Goal: Task Accomplishment & Management: Manage account settings

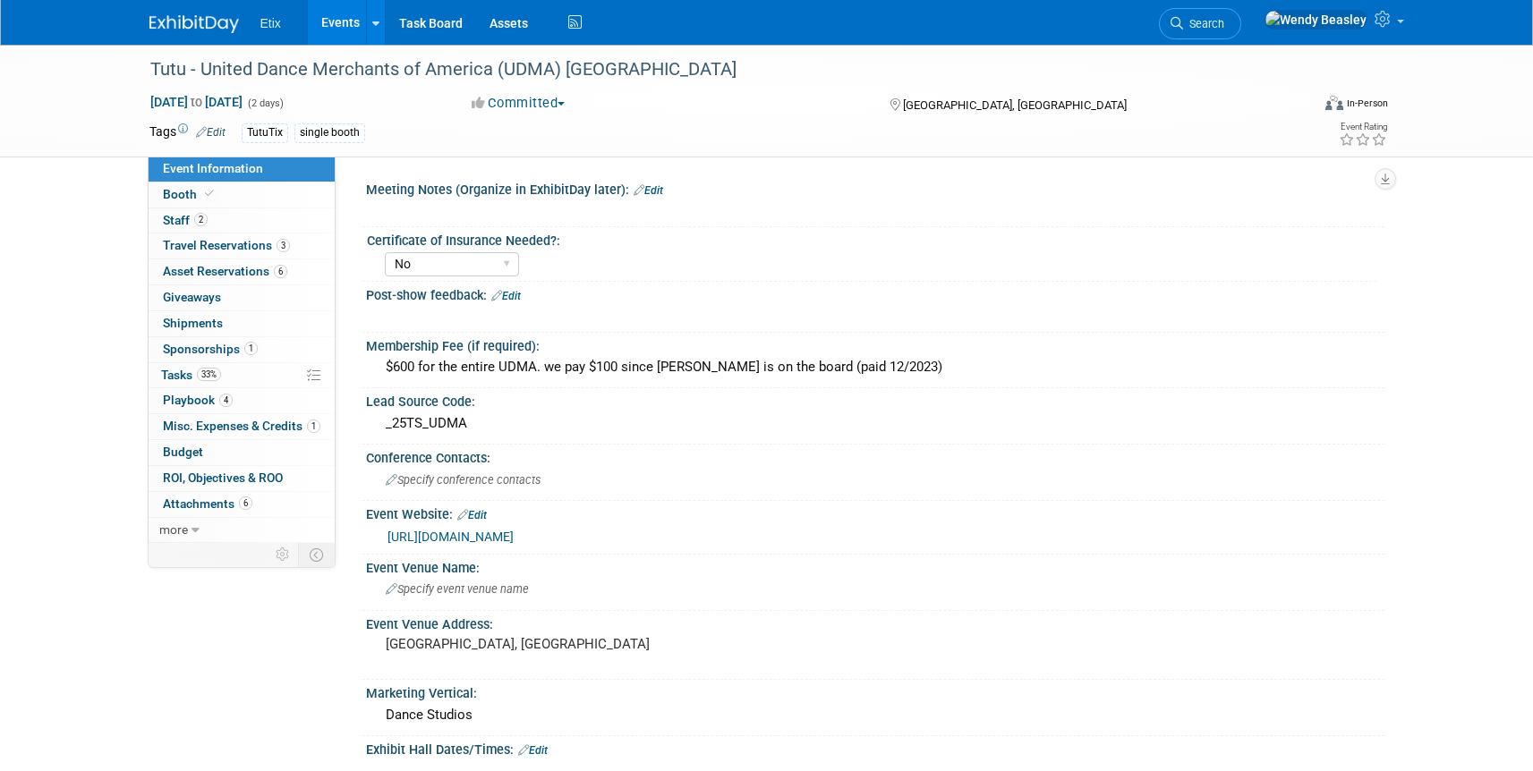
select select "No"
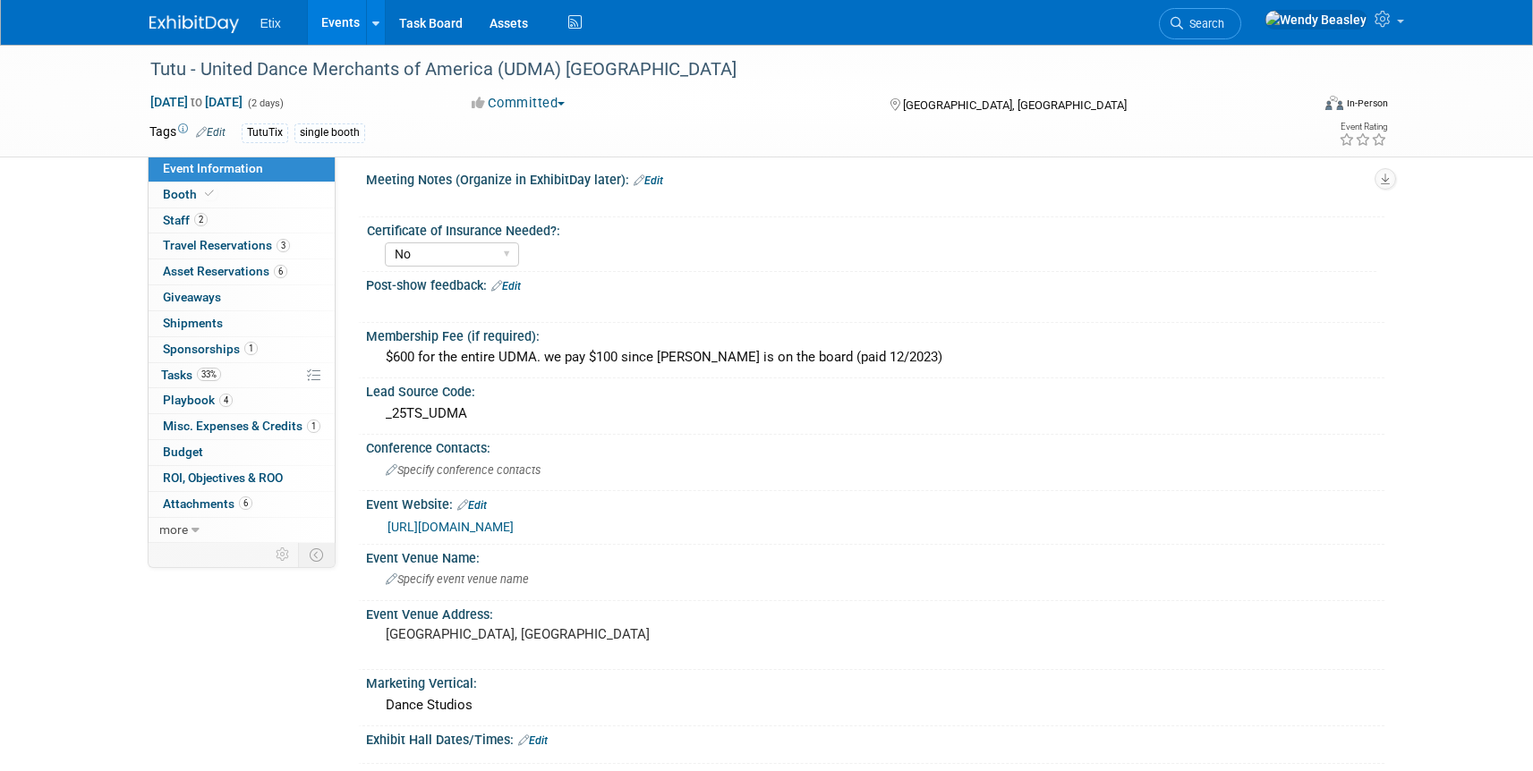
click at [343, 28] on link "Events" at bounding box center [340, 22] width 65 height 45
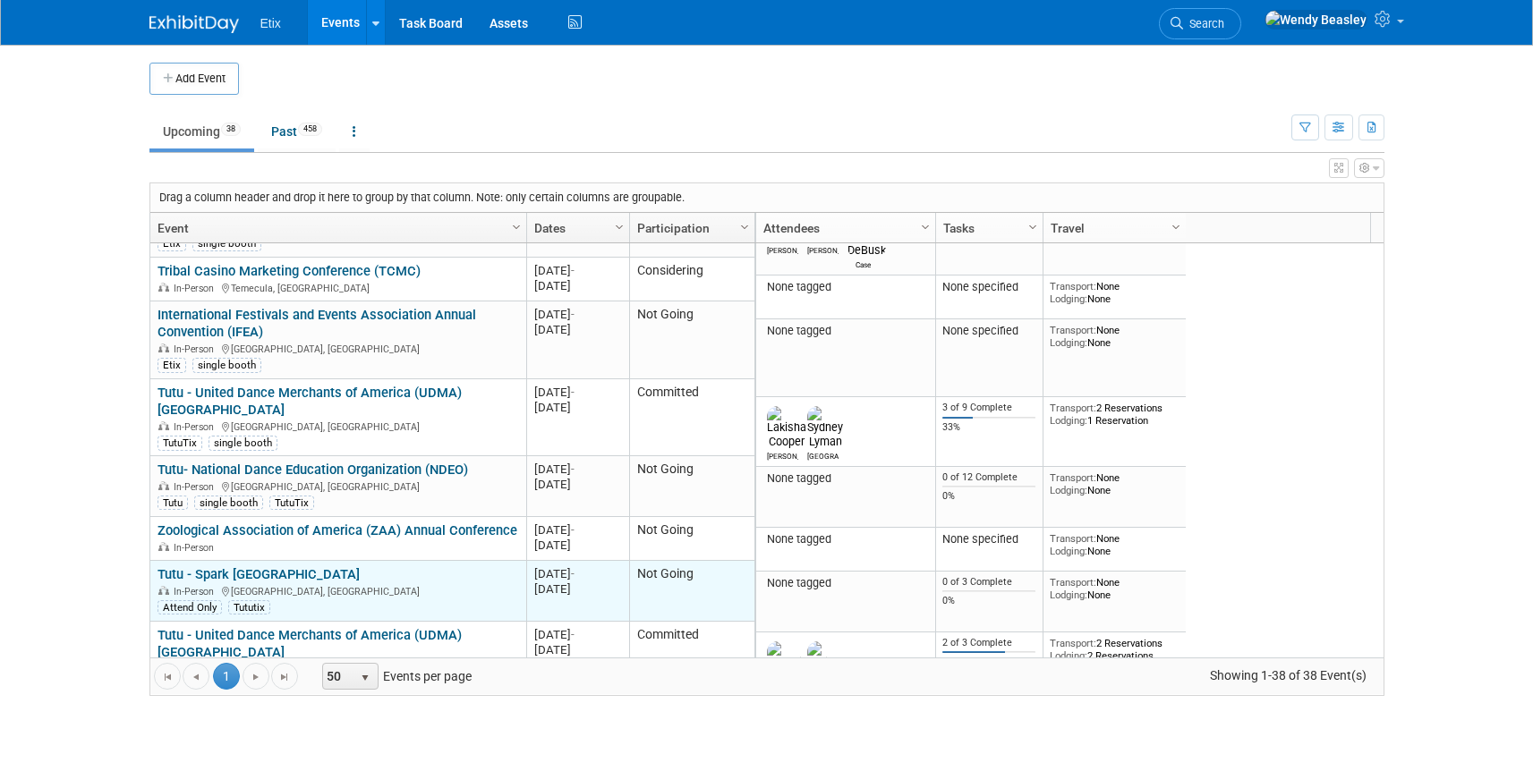
scroll to position [215, 0]
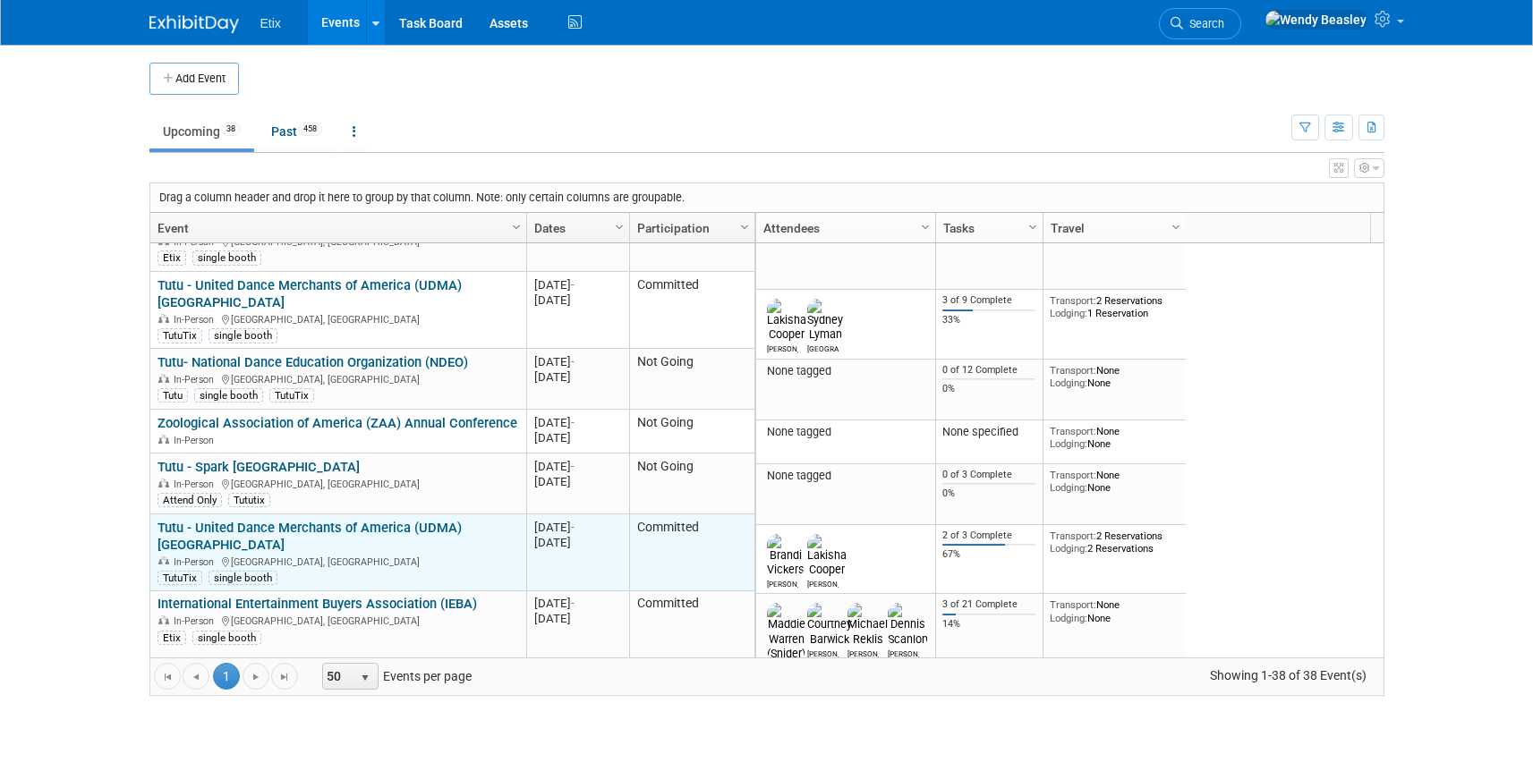
click at [421, 520] on link "Tutu - United Dance Merchants of America (UDMA) [GEOGRAPHIC_DATA]" at bounding box center [309, 536] width 304 height 33
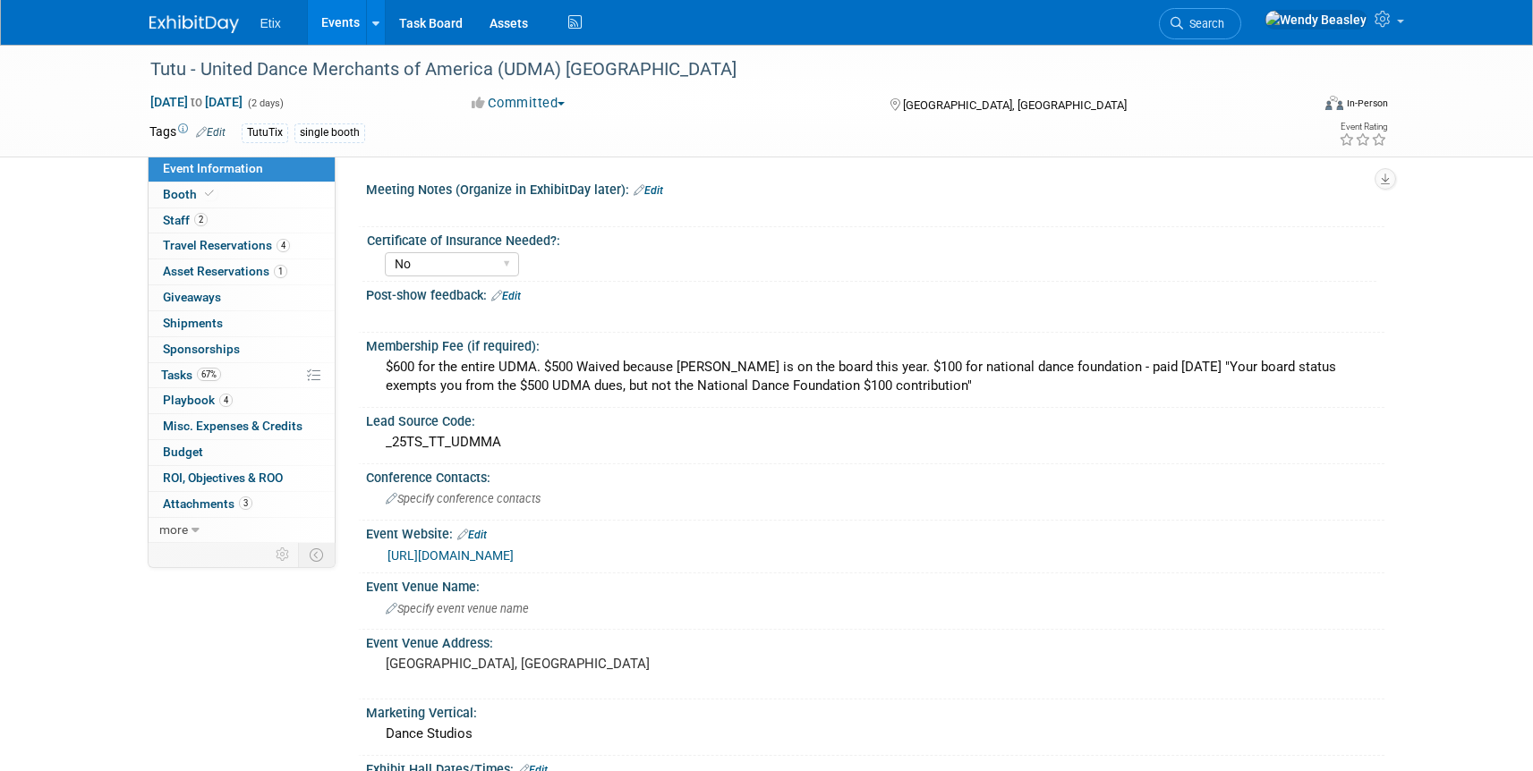
select select "No"
click at [182, 184] on link "Booth" at bounding box center [242, 195] width 186 height 25
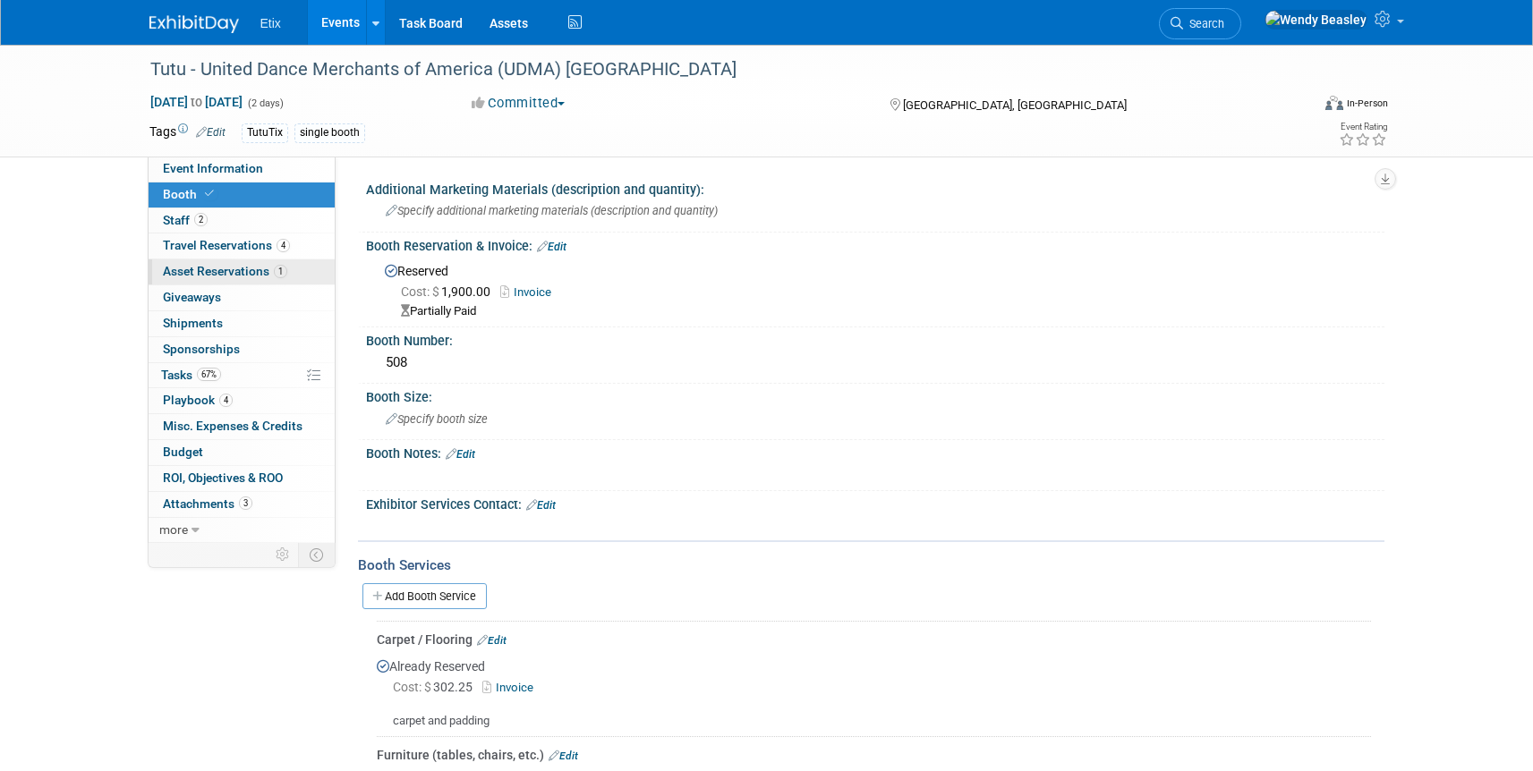
click at [255, 270] on span "Asset Reservations 1" at bounding box center [225, 271] width 124 height 14
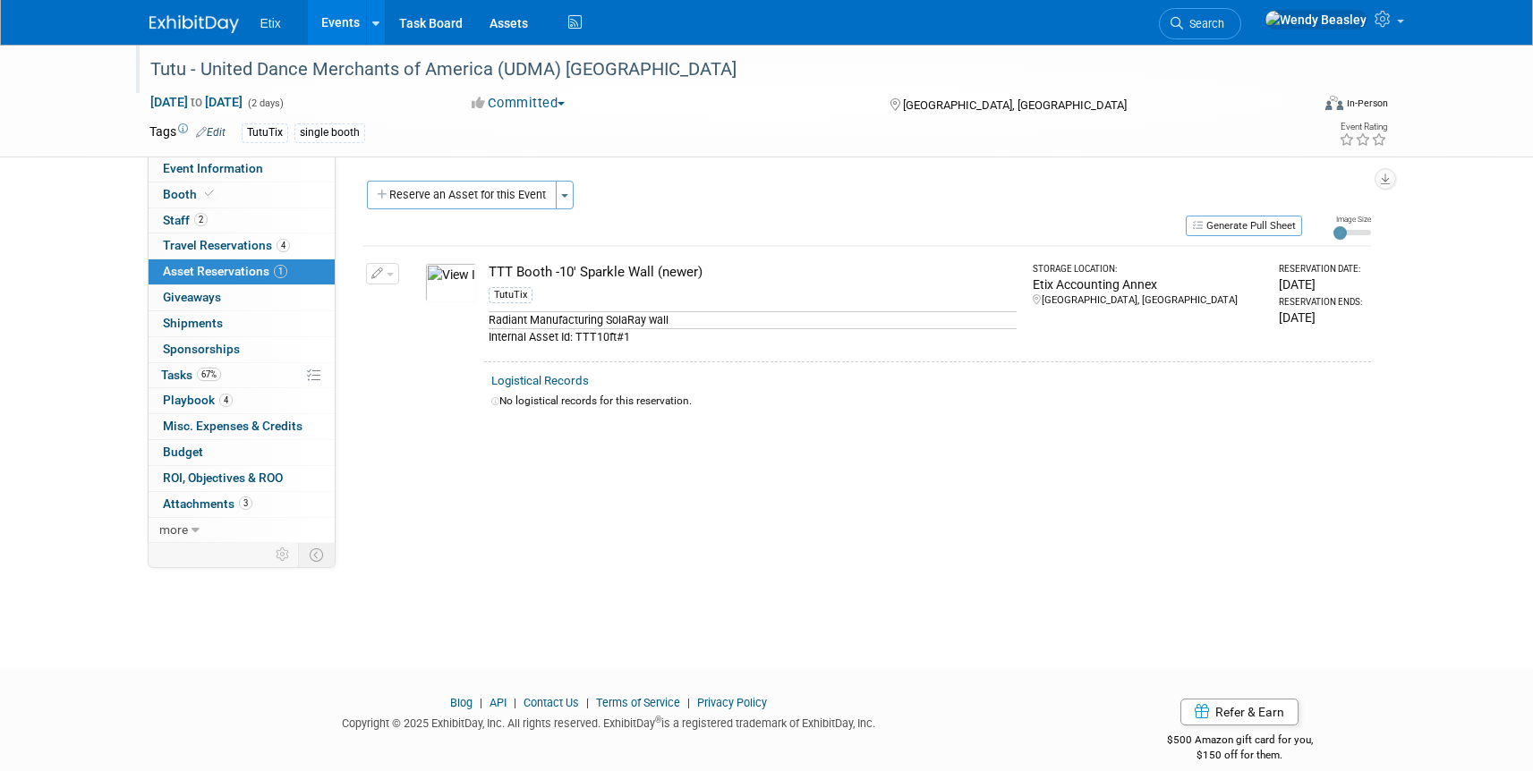
click at [498, 77] on div "Tutu - United Dance Merchants of America (UDMA) [GEOGRAPHIC_DATA]" at bounding box center [713, 70] width 1139 height 32
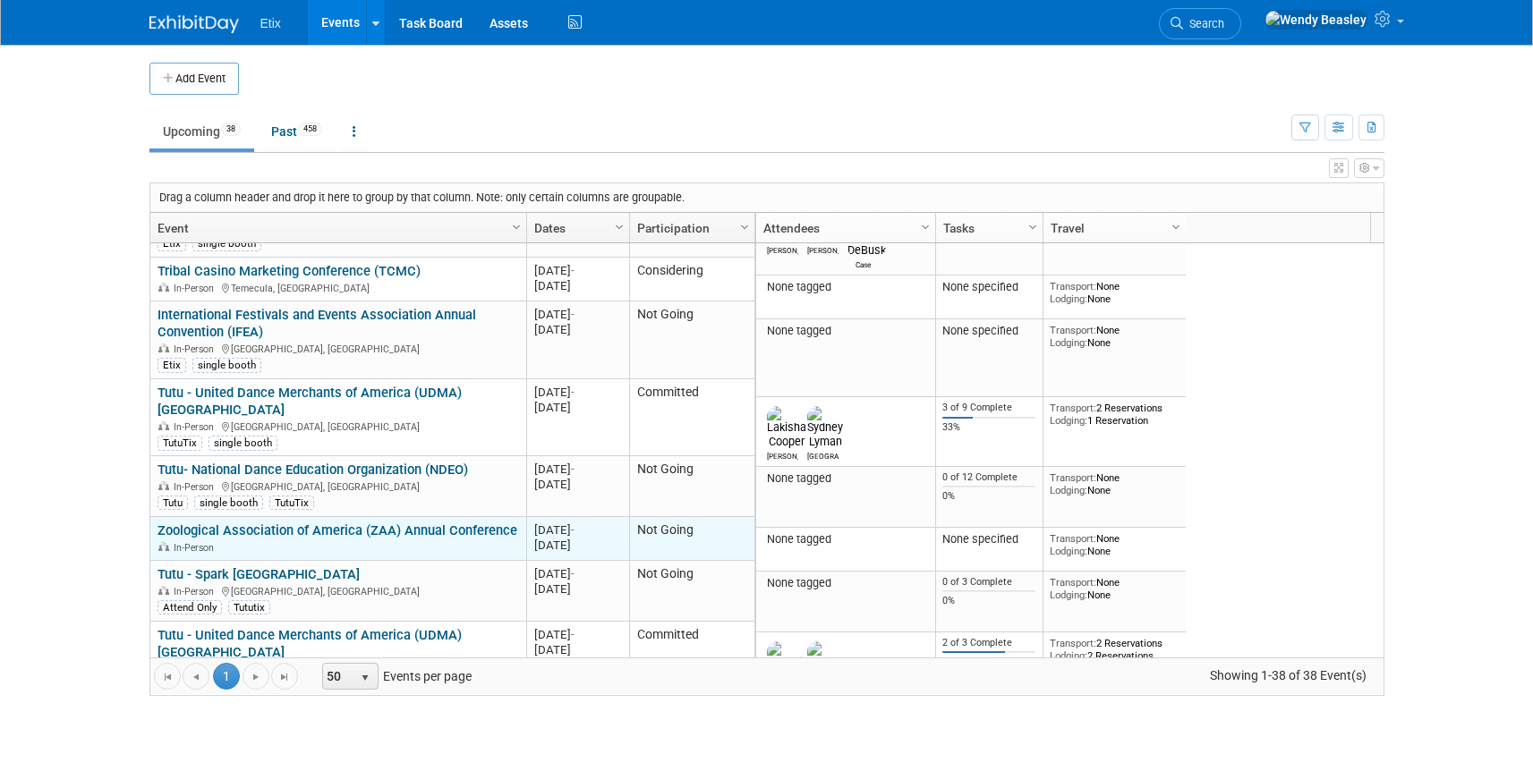
scroll to position [215, 0]
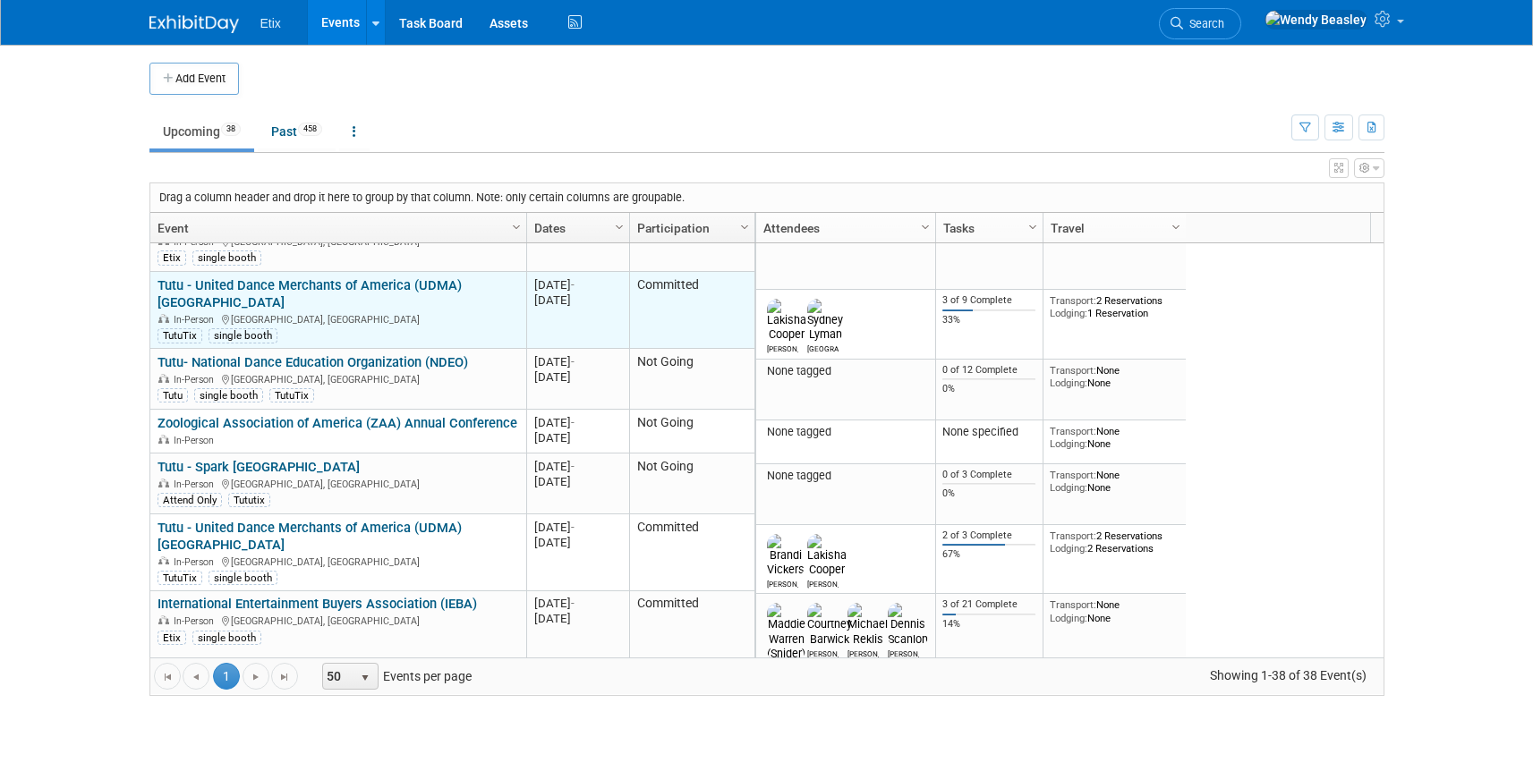
click at [368, 286] on link "Tutu - United Dance Merchants of America (UDMA) [GEOGRAPHIC_DATA]" at bounding box center [309, 293] width 304 height 33
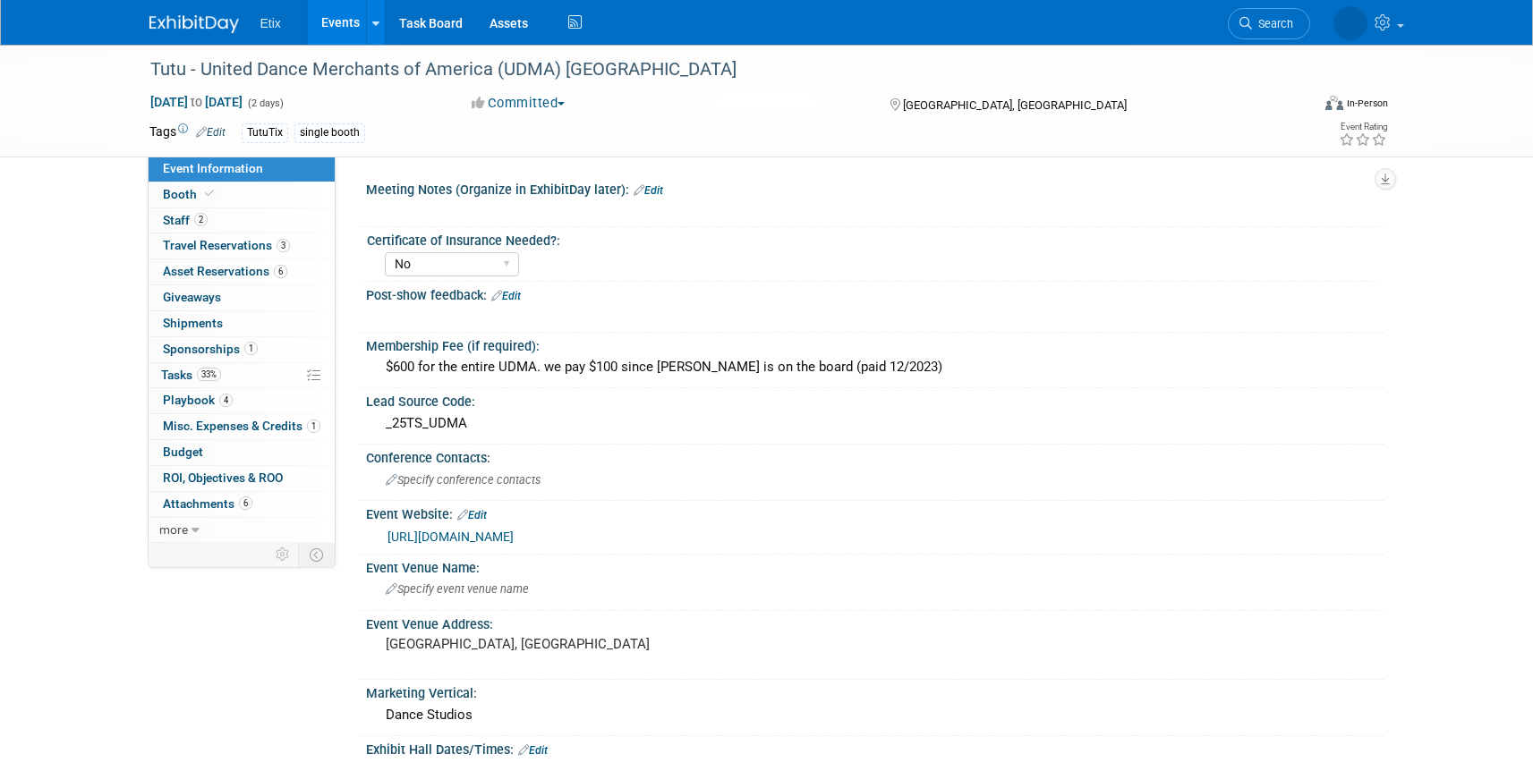
select select "No"
click at [225, 272] on span "Asset Reservations 6" at bounding box center [225, 271] width 124 height 14
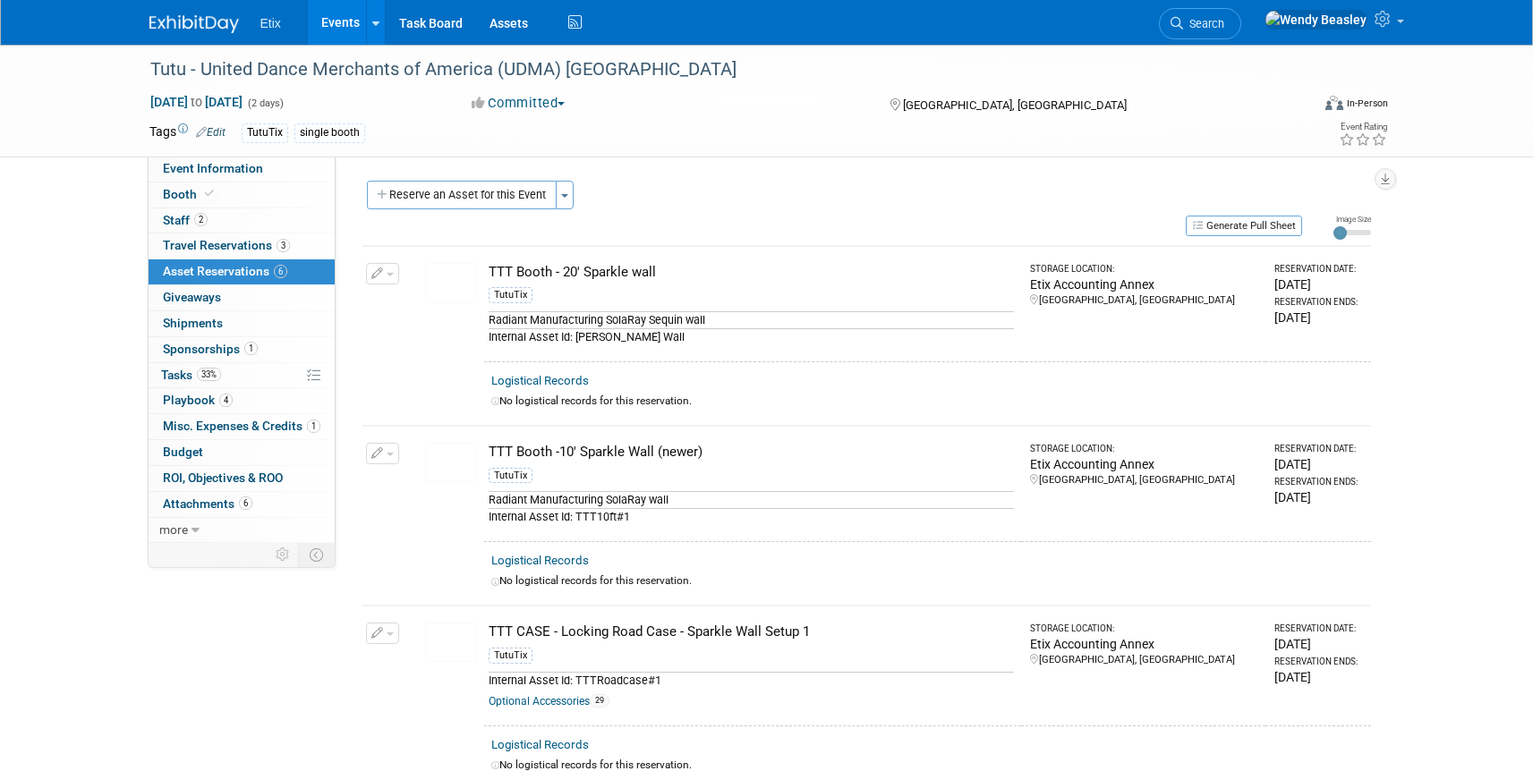
click at [335, 21] on link "Events" at bounding box center [340, 22] width 65 height 45
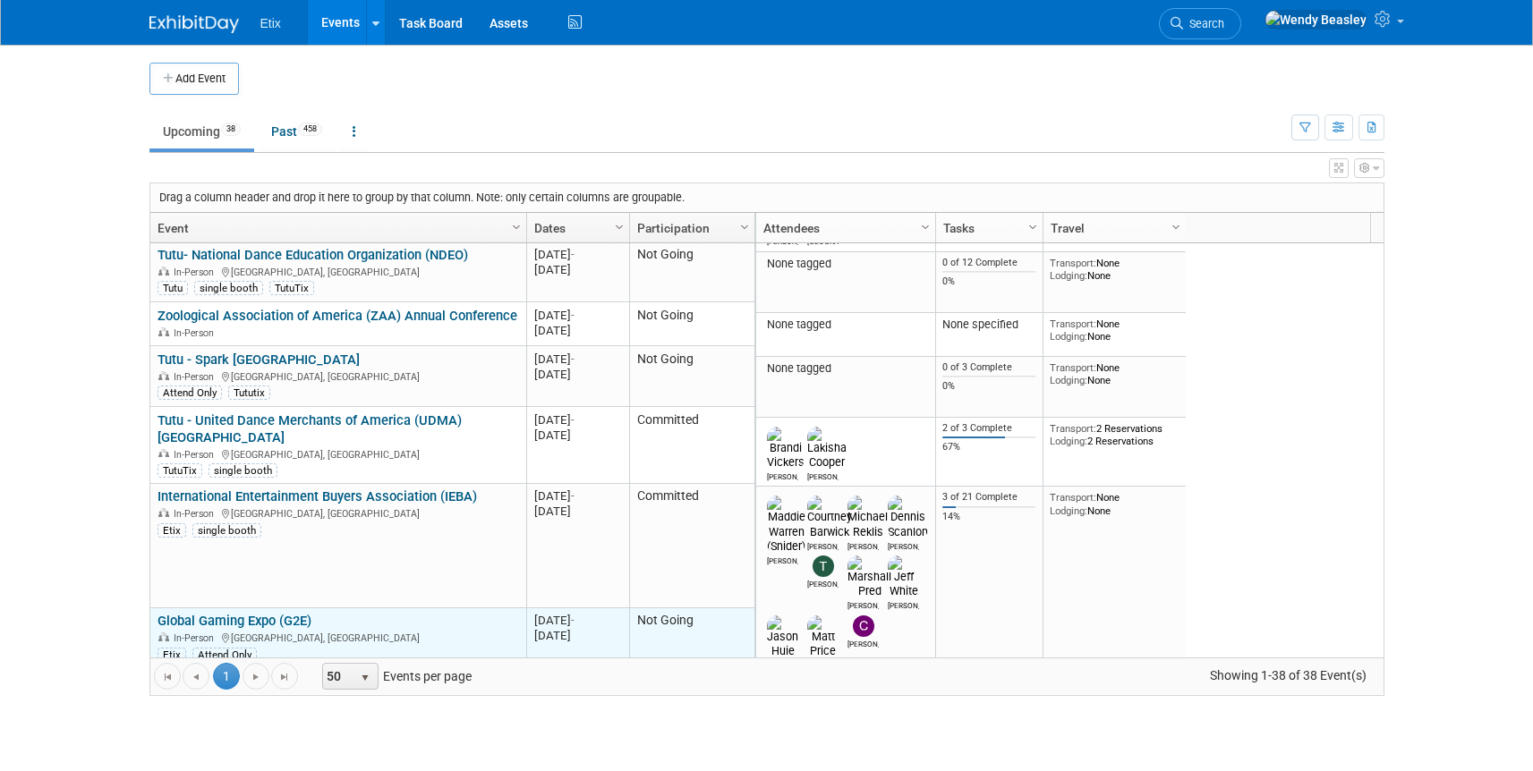
scroll to position [430, 0]
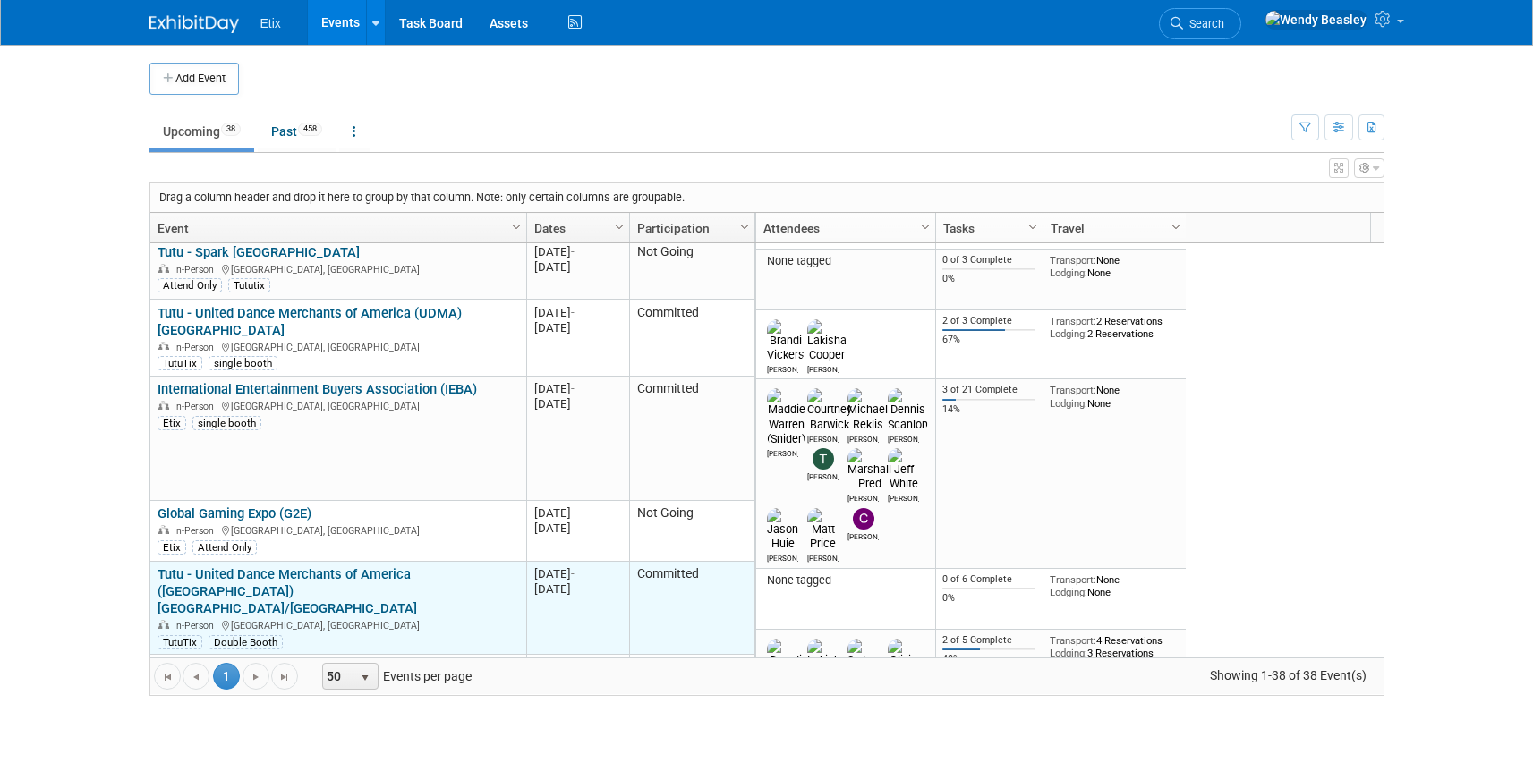
click at [389, 566] on link "Tutu - United Dance Merchants of America ([GEOGRAPHIC_DATA]) [GEOGRAPHIC_DATA]/…" at bounding box center [286, 591] width 259 height 50
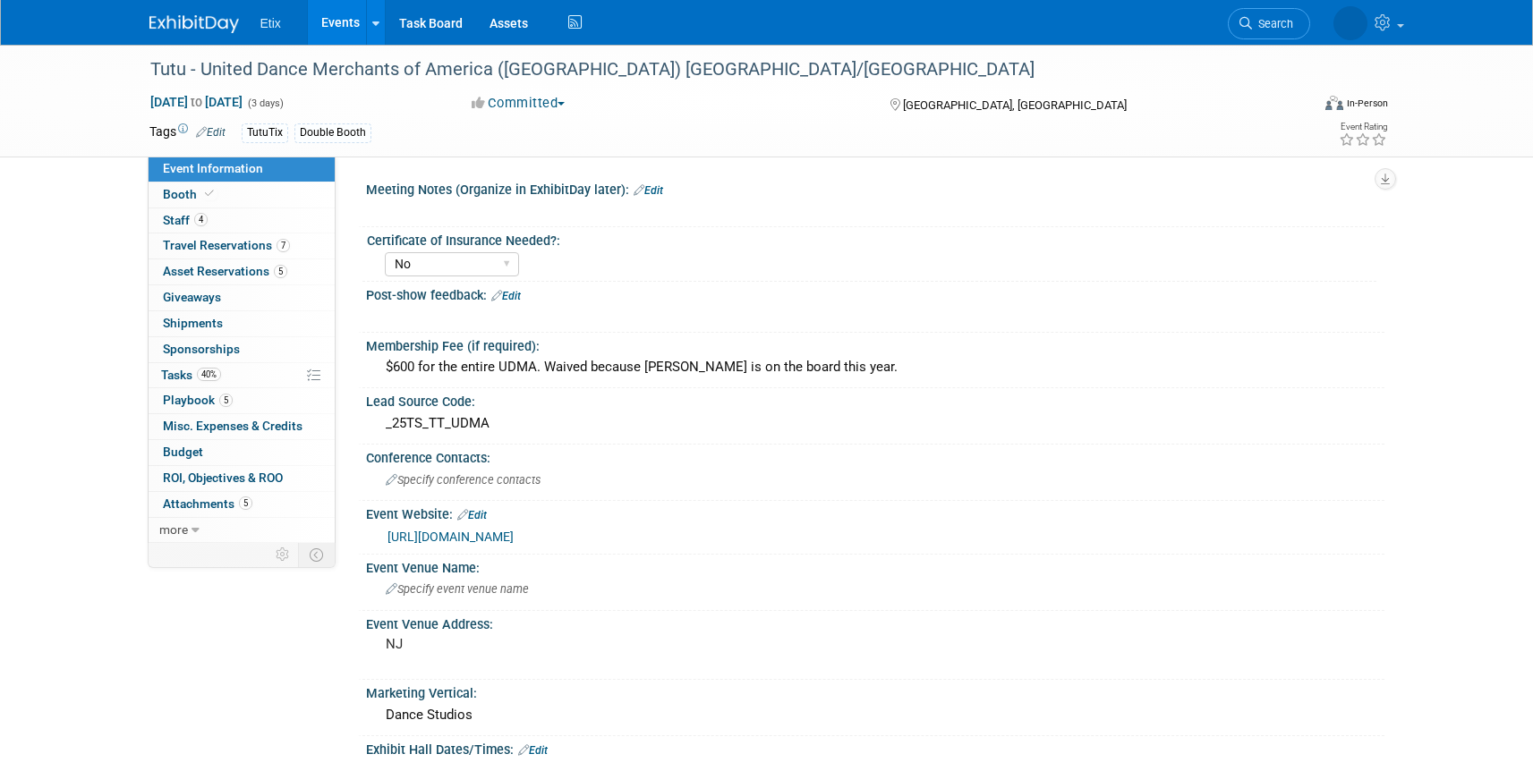
select select "No"
click at [247, 270] on span "Asset Reservations 5" at bounding box center [225, 271] width 124 height 14
